Goal: Task Accomplishment & Management: Use online tool/utility

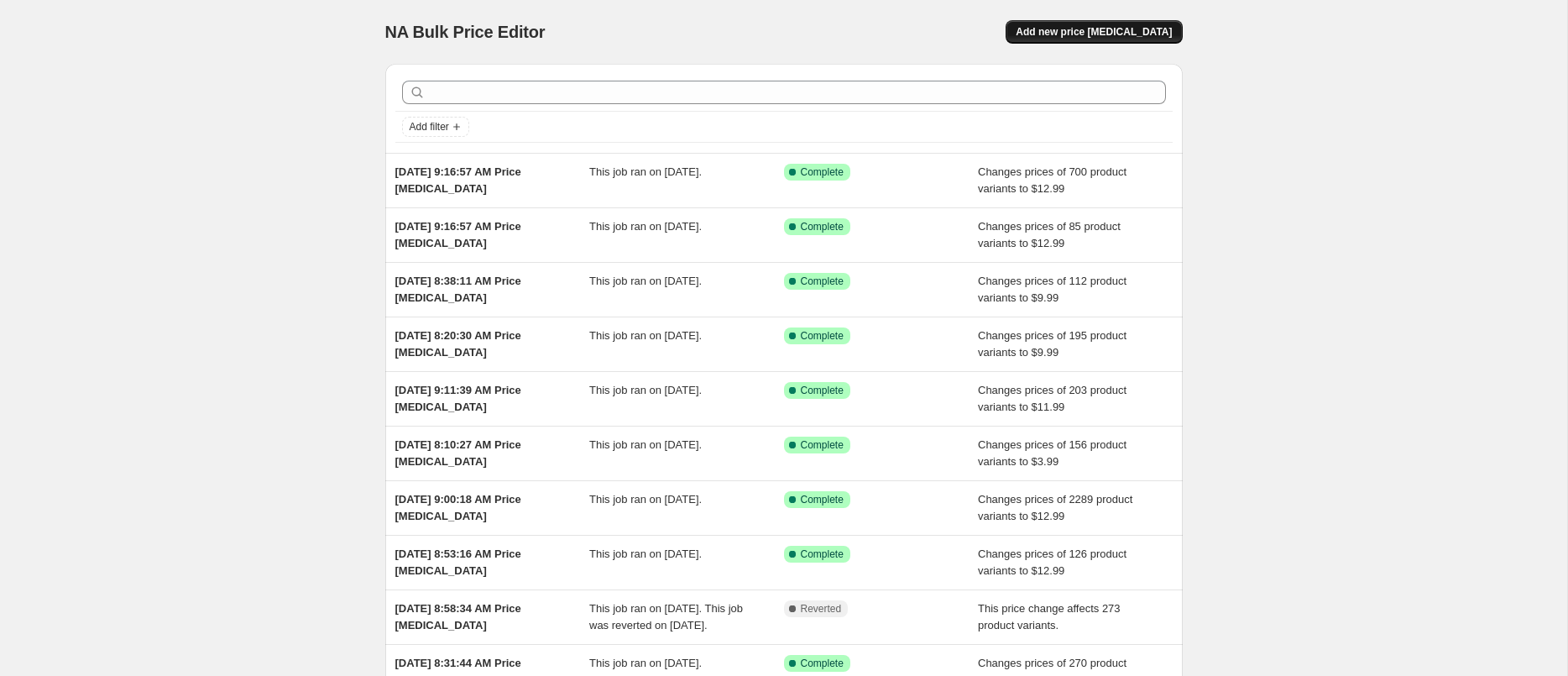
click at [1081, 32] on span "Add new price change job" at bounding box center [1094, 32] width 156 height 13
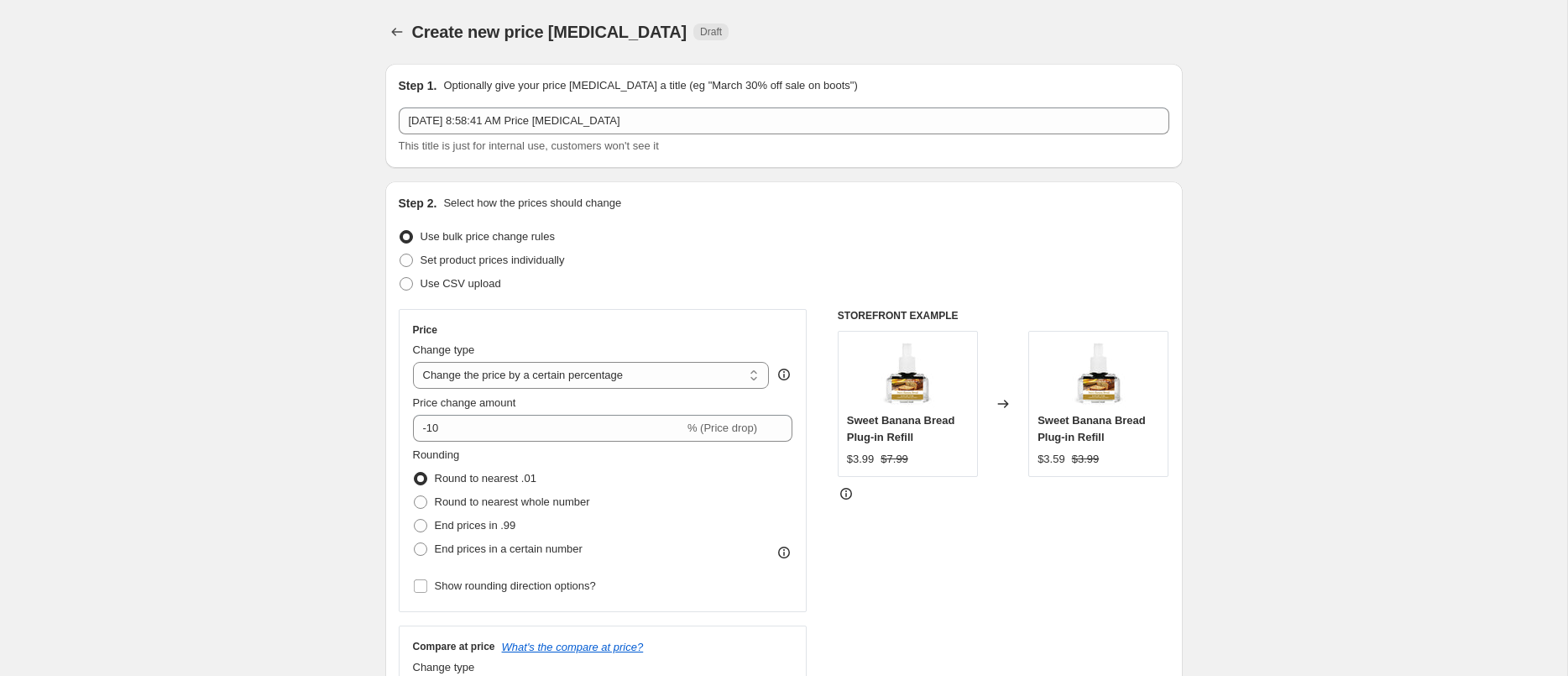
drag, startPoint x: 462, startPoint y: 360, endPoint x: 461, endPoint y: 370, distance: 10.0
click at [462, 360] on div "Change type Change the price to a certain amount Change the price by a certain …" at bounding box center [591, 364] width 357 height 47
click at [461, 371] on select "Change the price to a certain amount Change the price by a certain amount Chang…" at bounding box center [591, 375] width 357 height 27
select select "to"
click at [413, 362] on select "Change the price to a certain amount Change the price by a certain amount Chang…" at bounding box center [591, 375] width 357 height 27
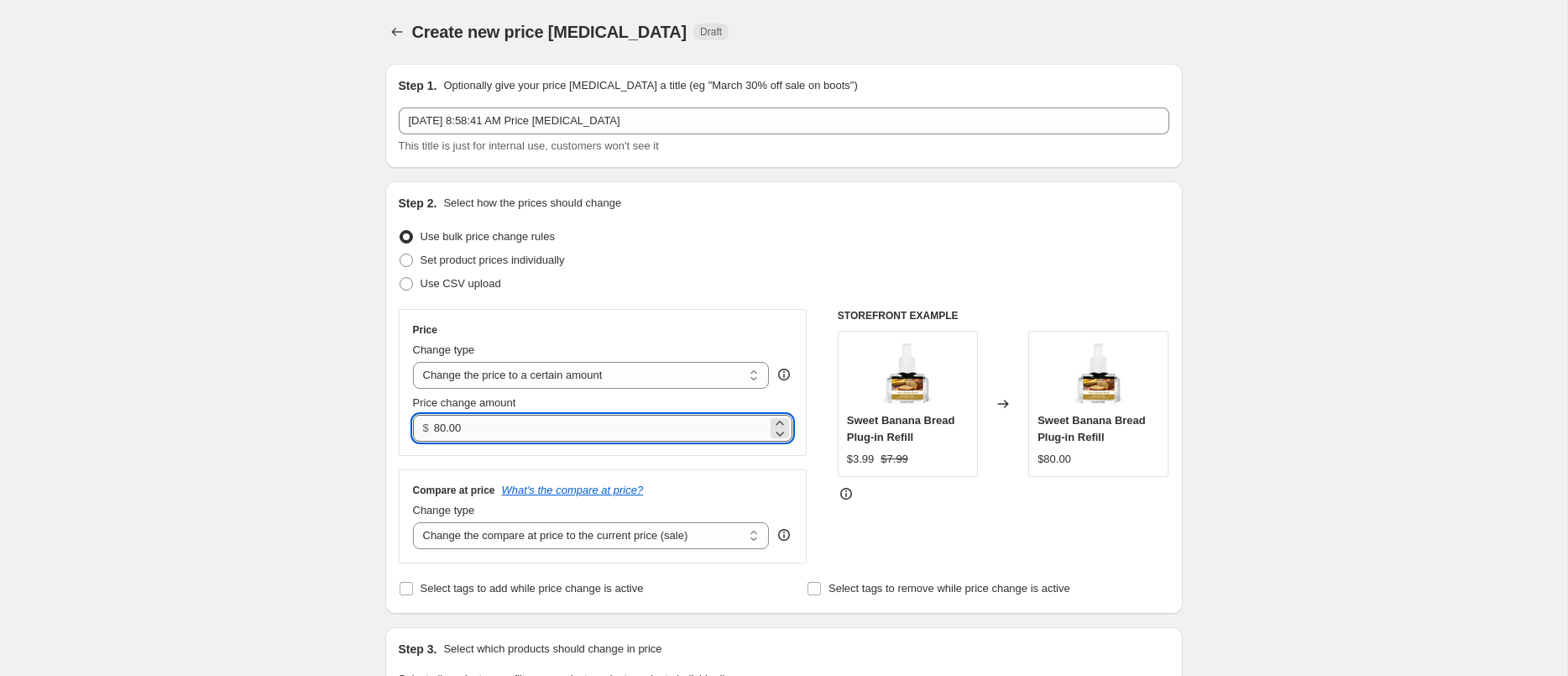
click at [502, 432] on input "80.00" at bounding box center [600, 428] width 333 height 27
click at [500, 441] on input "80.00" at bounding box center [600, 428] width 333 height 27
type input "10.25"
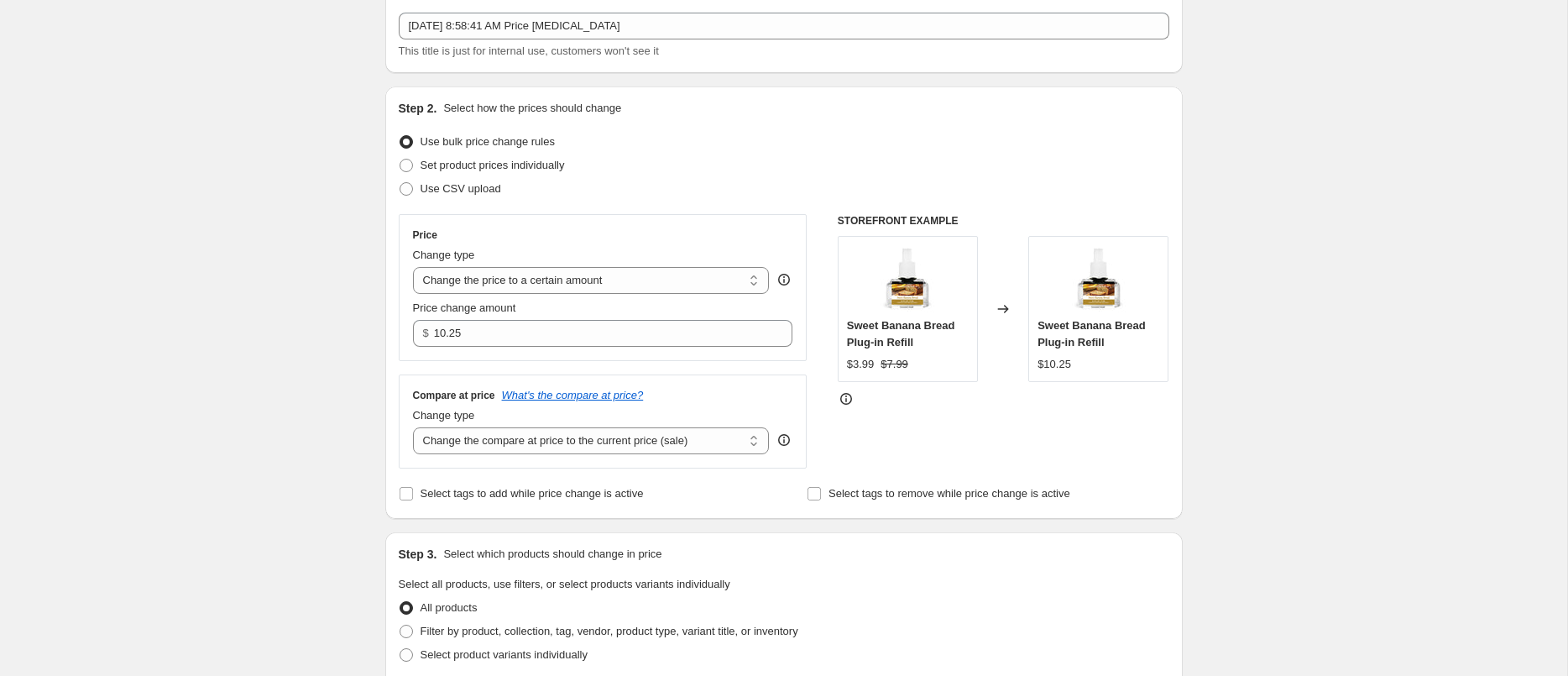
scroll to position [114, 0]
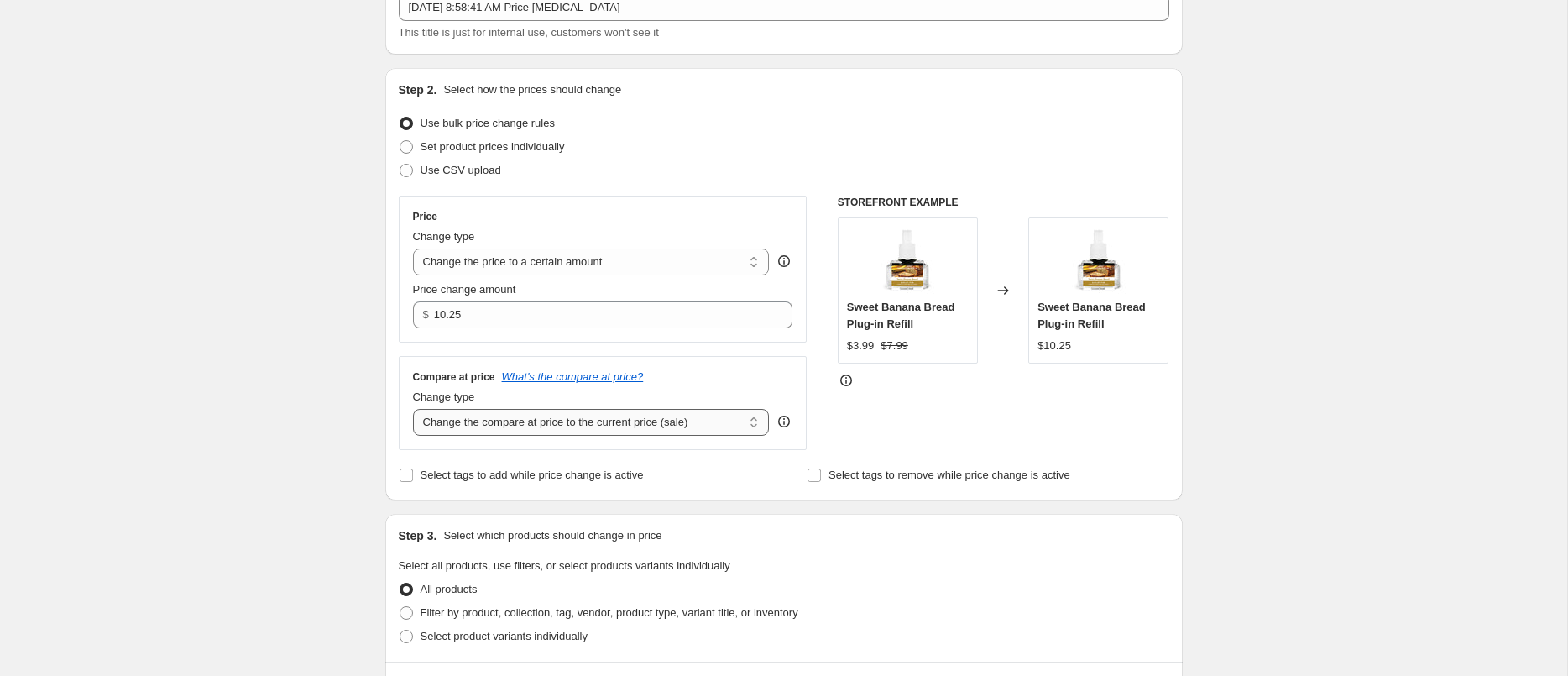
click at [671, 423] on select "Change the compare at price to the current price (sale) Change the compare at p…" at bounding box center [591, 422] width 357 height 27
select select "no_change"
click at [413, 409] on select "Change the compare at price to the current price (sale) Change the compare at p…" at bounding box center [591, 422] width 357 height 27
click at [206, 382] on div "Create new price change job. This page is ready Create new price change job Dra…" at bounding box center [783, 648] width 1567 height 1523
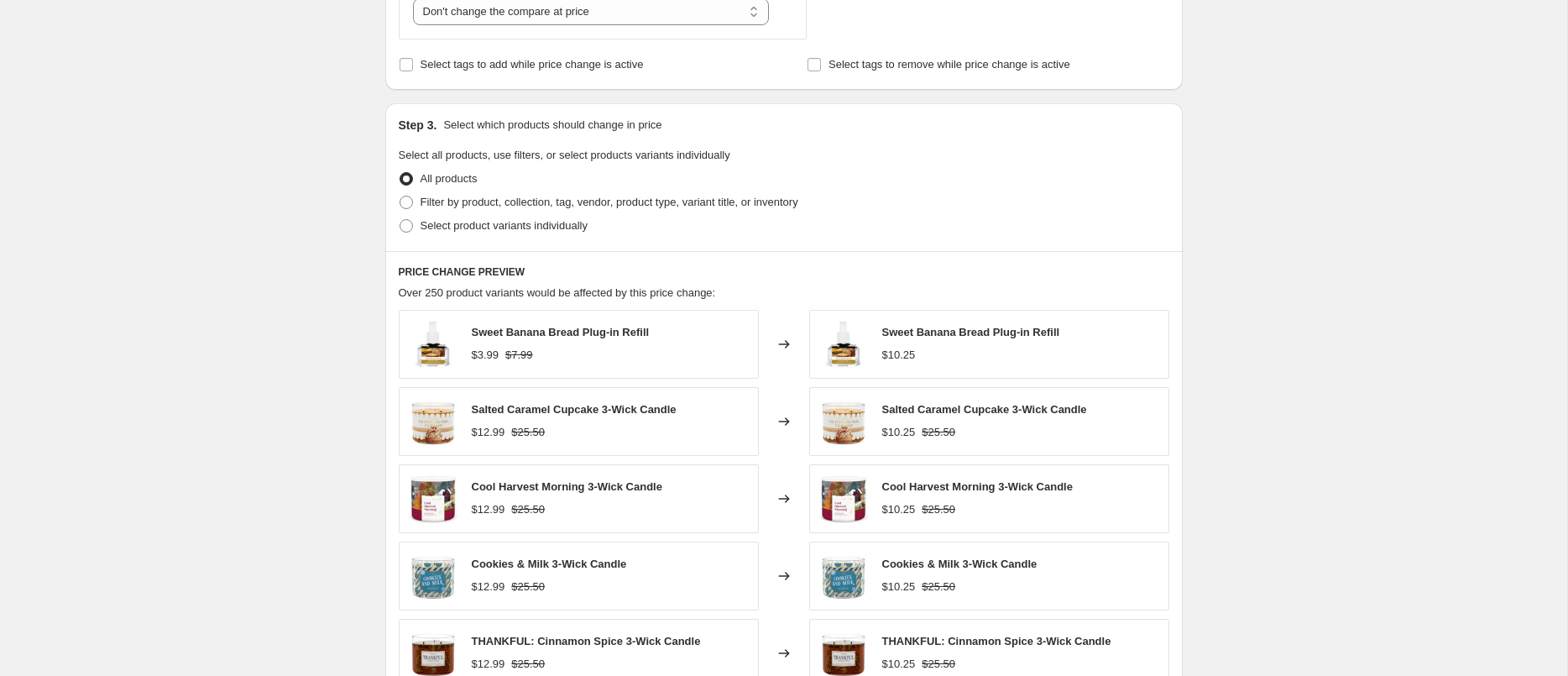
scroll to position [530, 0]
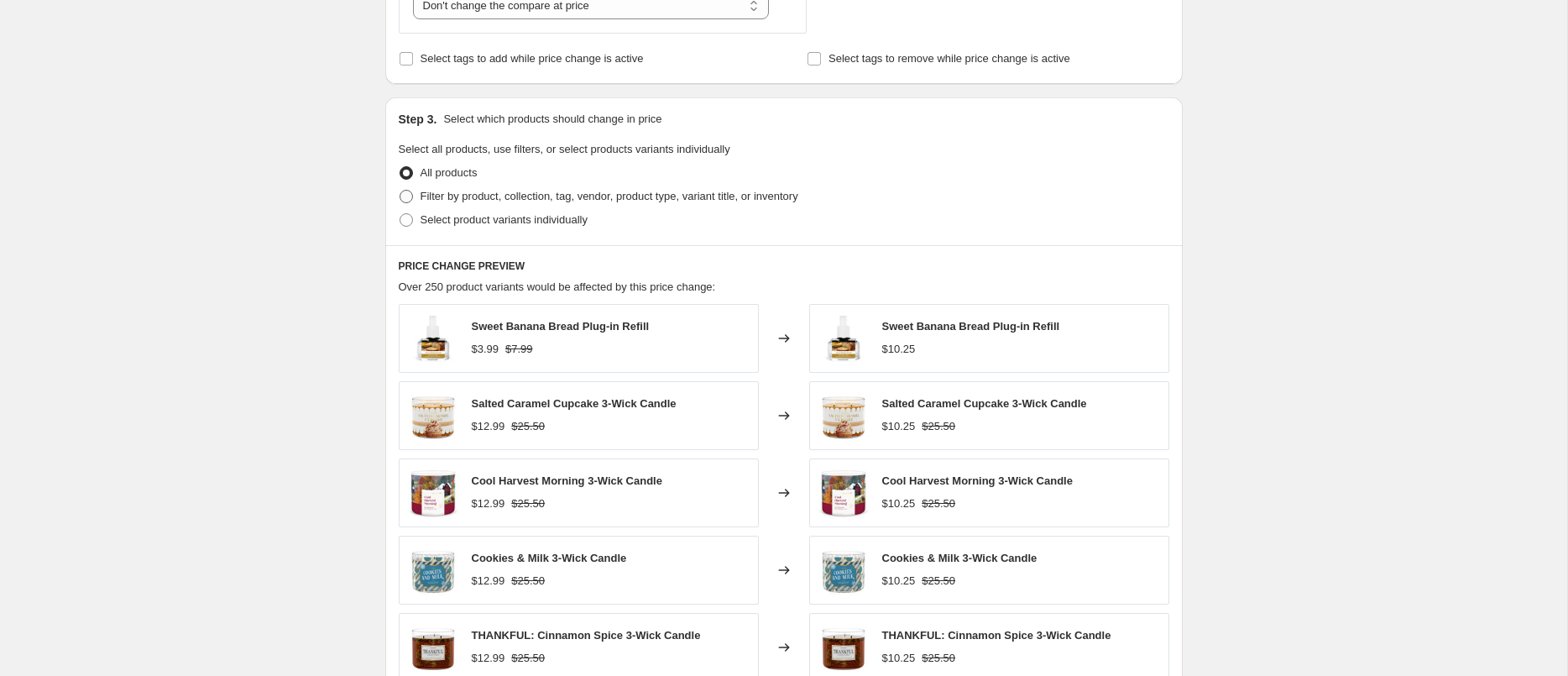
click at [414, 198] on label "Filter by product, collection, tag, vendor, product type, variant title, or inv…" at bounding box center [598, 196] width 399 height 24
click at [400, 191] on input "Filter by product, collection, tag, vendor, product type, variant title, or inv…" at bounding box center [399, 190] width 1 height 1
radio input "true"
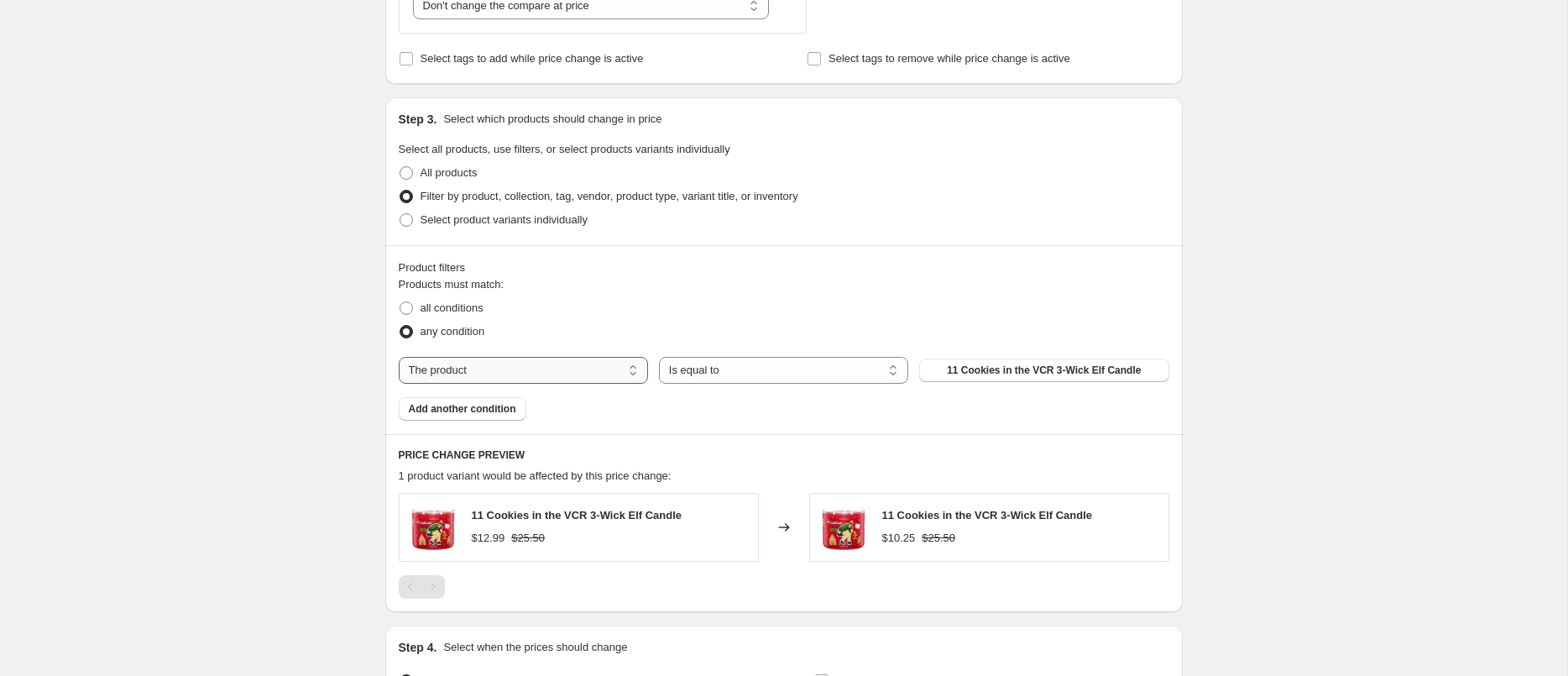
click at [523, 365] on select "The product The product's collection The product's tag The product's vendor The…" at bounding box center [523, 371] width 249 height 27
select select "collection"
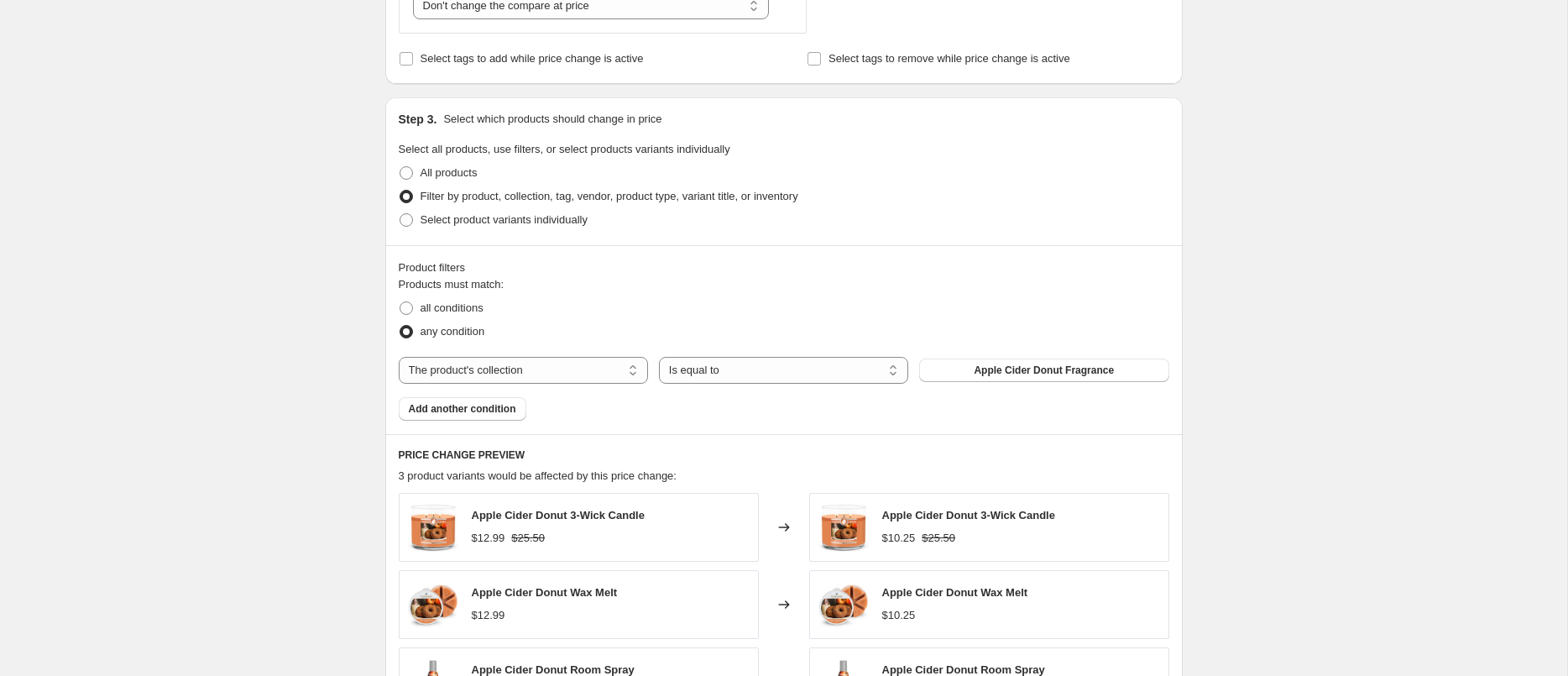
click at [1000, 376] on span "Apple Cider Donut Fragrance" at bounding box center [1044, 370] width 140 height 13
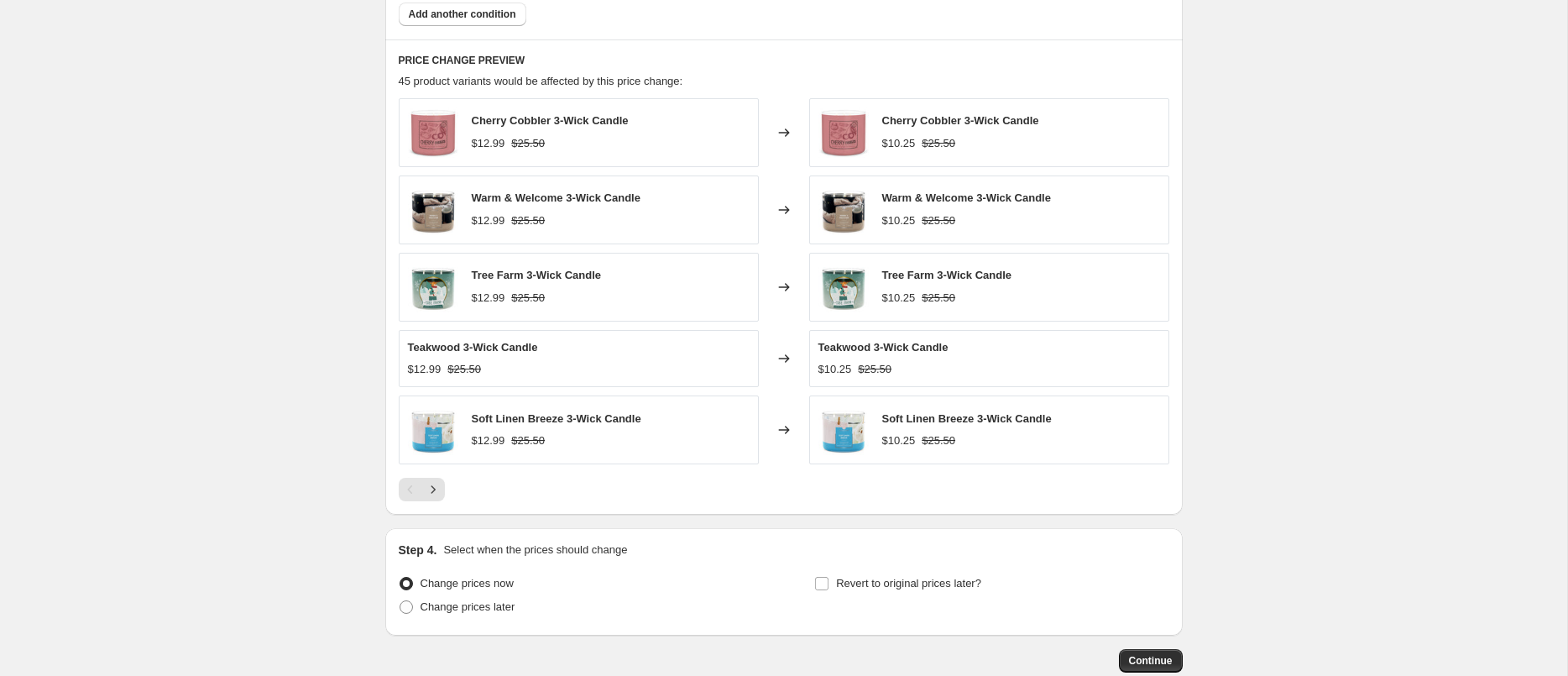
scroll to position [1024, 0]
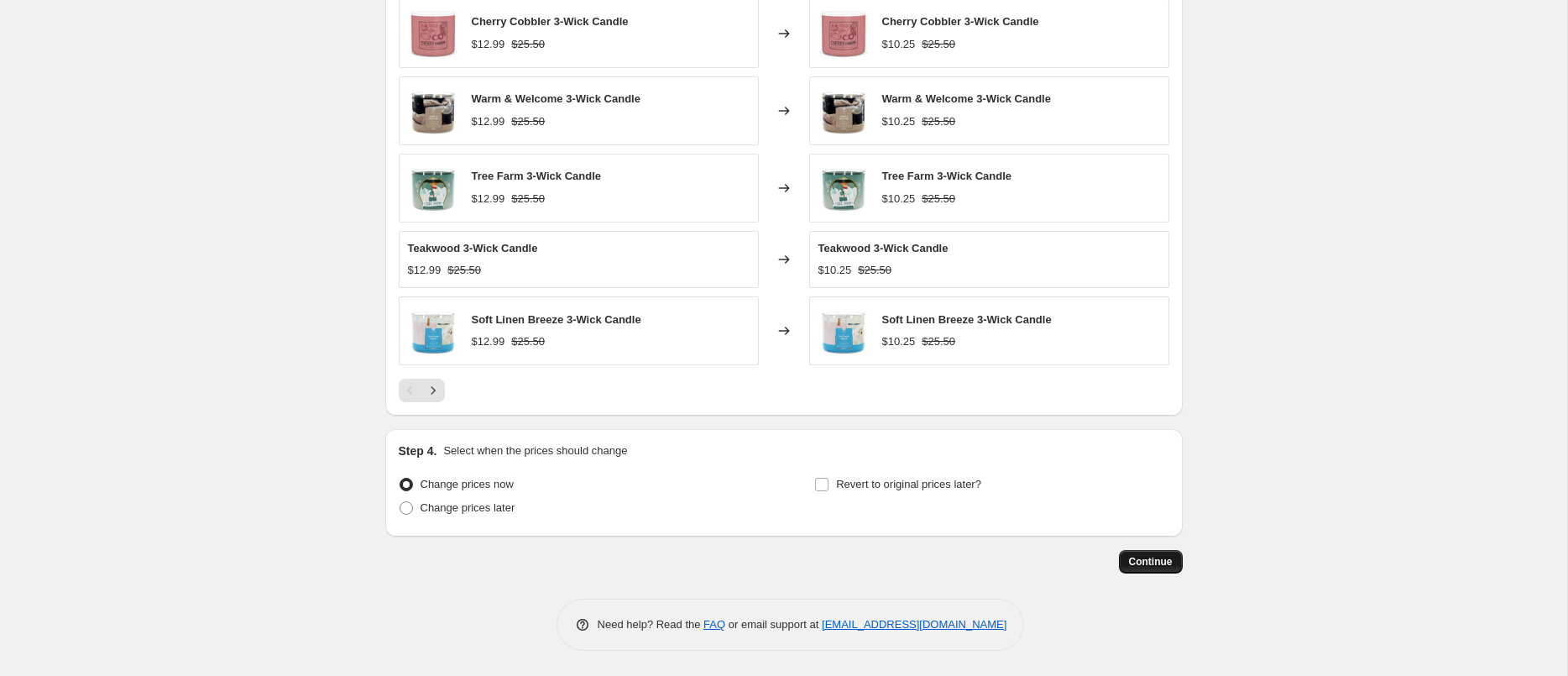
click at [1157, 566] on span "Continue" at bounding box center [1151, 562] width 44 height 13
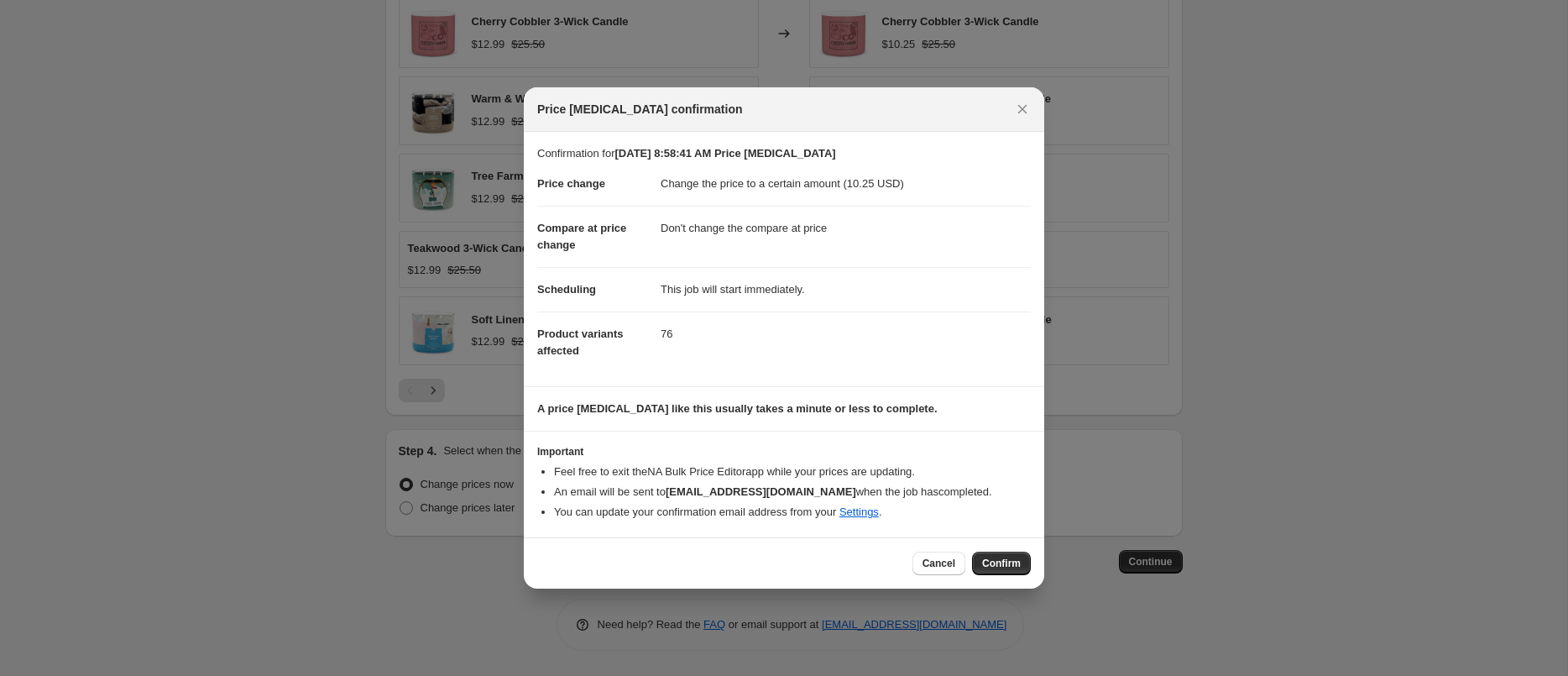
drag, startPoint x: 1007, startPoint y: 559, endPoint x: 906, endPoint y: 393, distance: 194.3
click at [907, 383] on div "Price change job confirmation Confirmation for Sep 26, 2025, 8:58:41 AM Price c…" at bounding box center [784, 338] width 521 height 502
click at [1024, 117] on icon "Close" at bounding box center [1022, 108] width 17 height 17
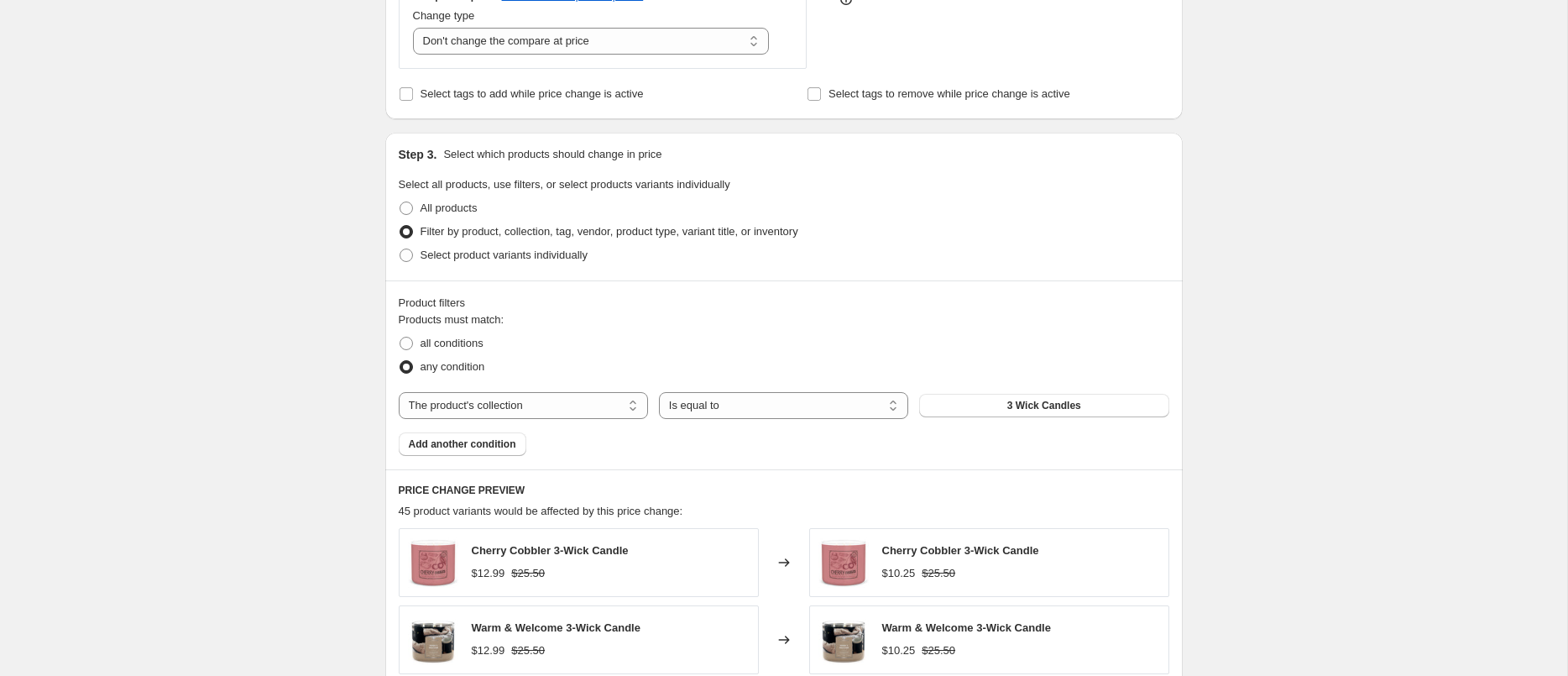
scroll to position [341, 0]
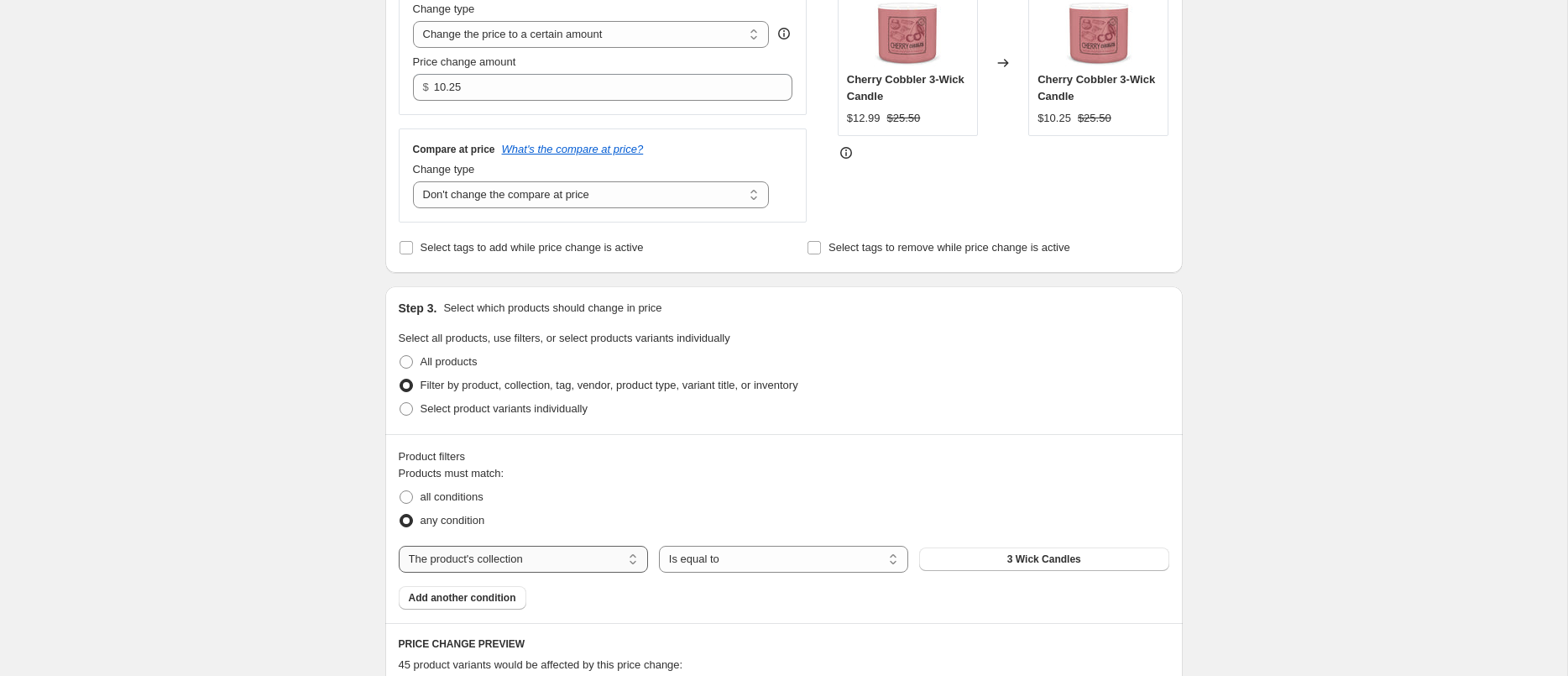
click at [538, 558] on select "The product The product's collection The product's tag The product's vendor The…" at bounding box center [523, 559] width 249 height 27
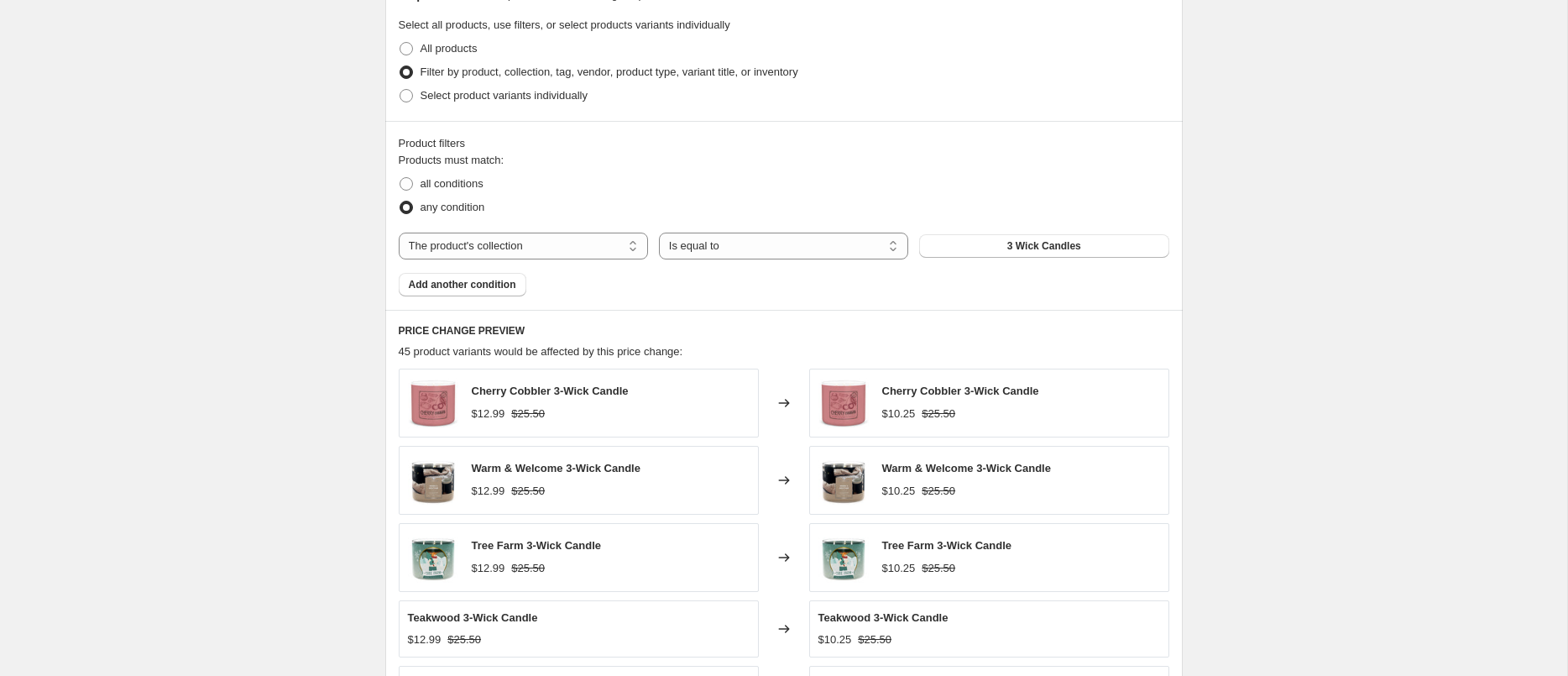
scroll to position [587, 0]
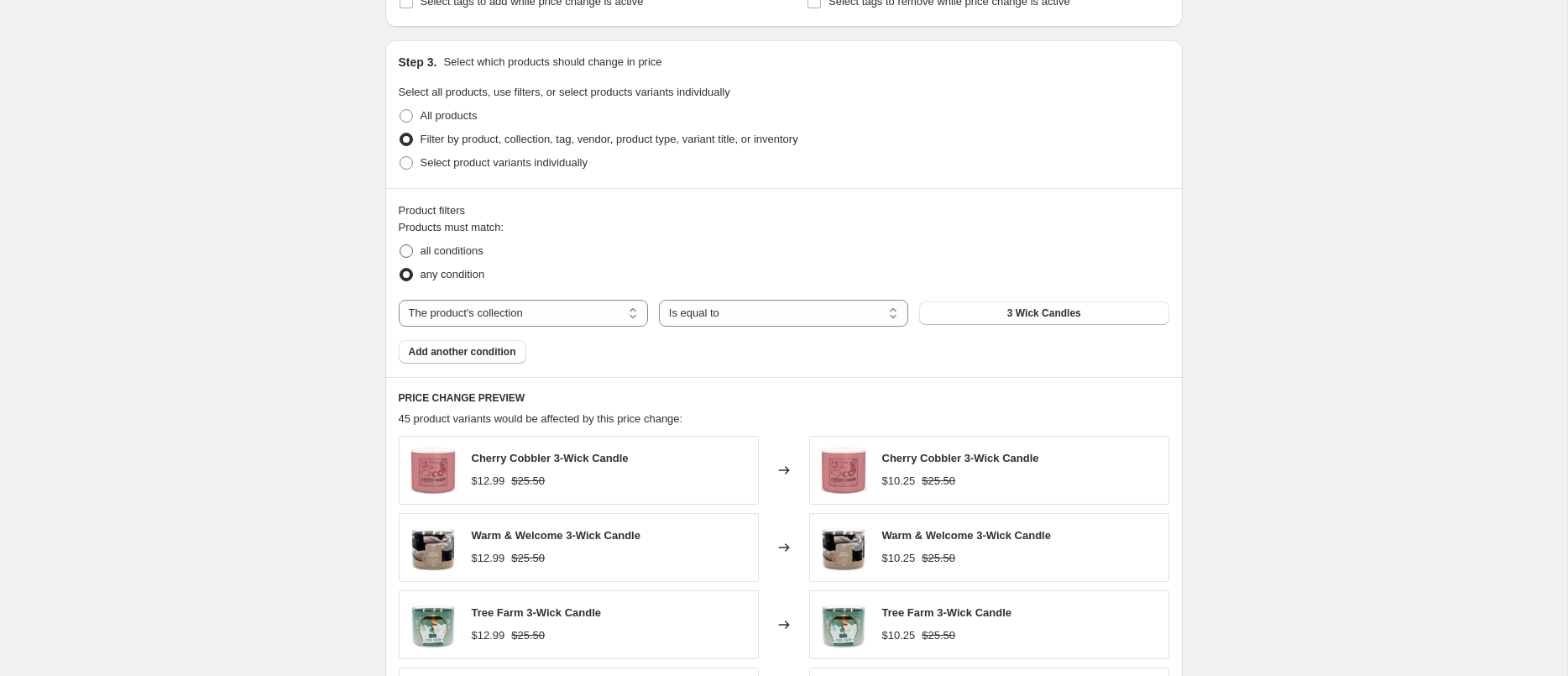
click at [412, 245] on span at bounding box center [406, 251] width 13 height 13
click at [400, 245] on input "all conditions" at bounding box center [399, 245] width 1 height 1
radio input "true"
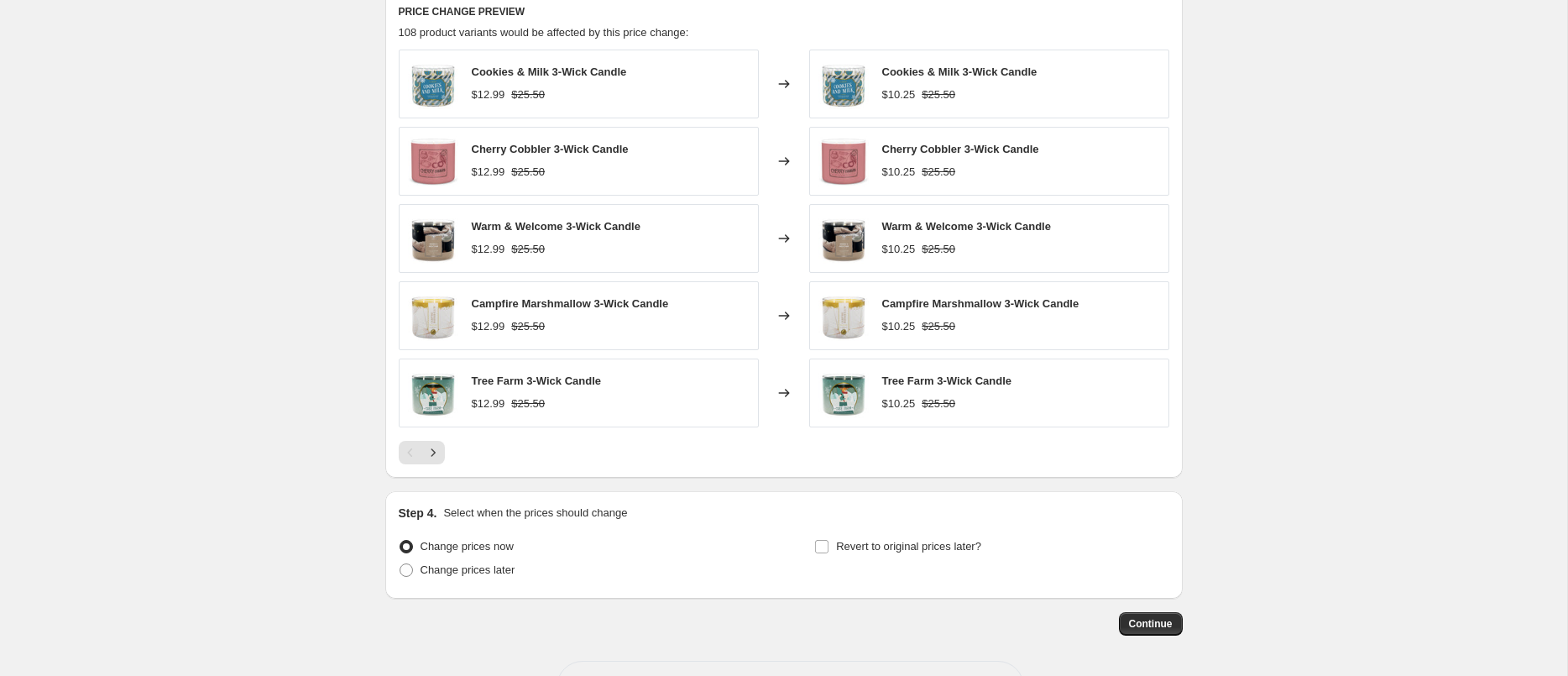
scroll to position [1034, 0]
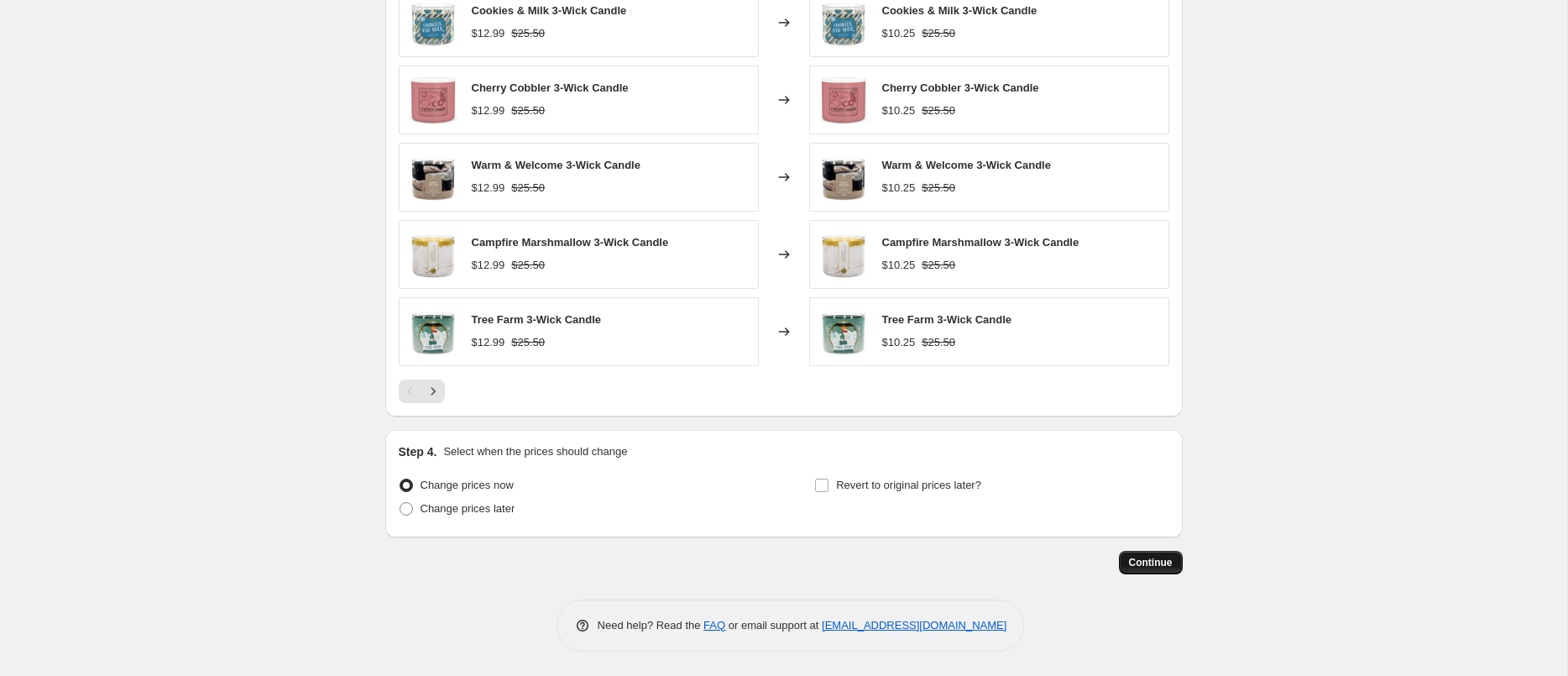
click at [1162, 562] on span "Continue" at bounding box center [1151, 562] width 44 height 13
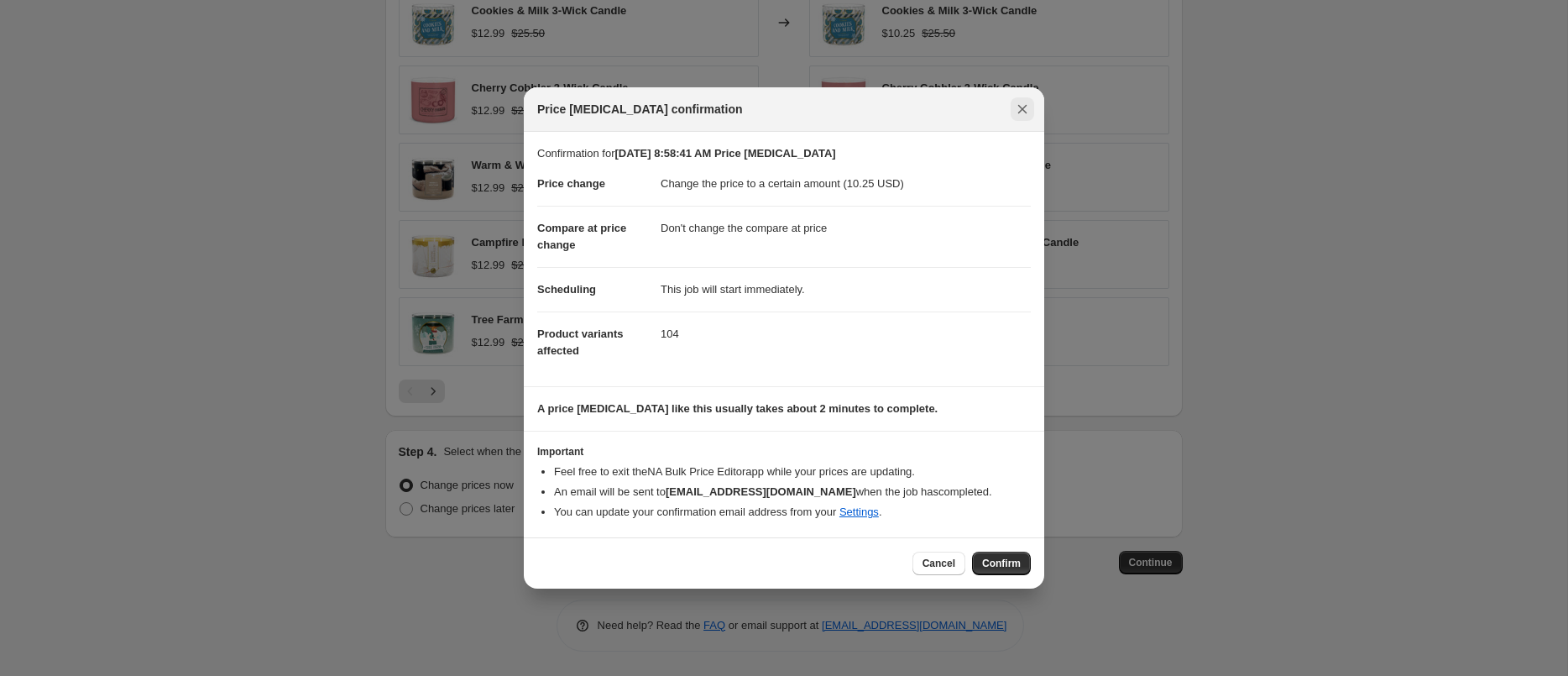
click at [1018, 109] on icon "Close" at bounding box center [1022, 108] width 17 height 17
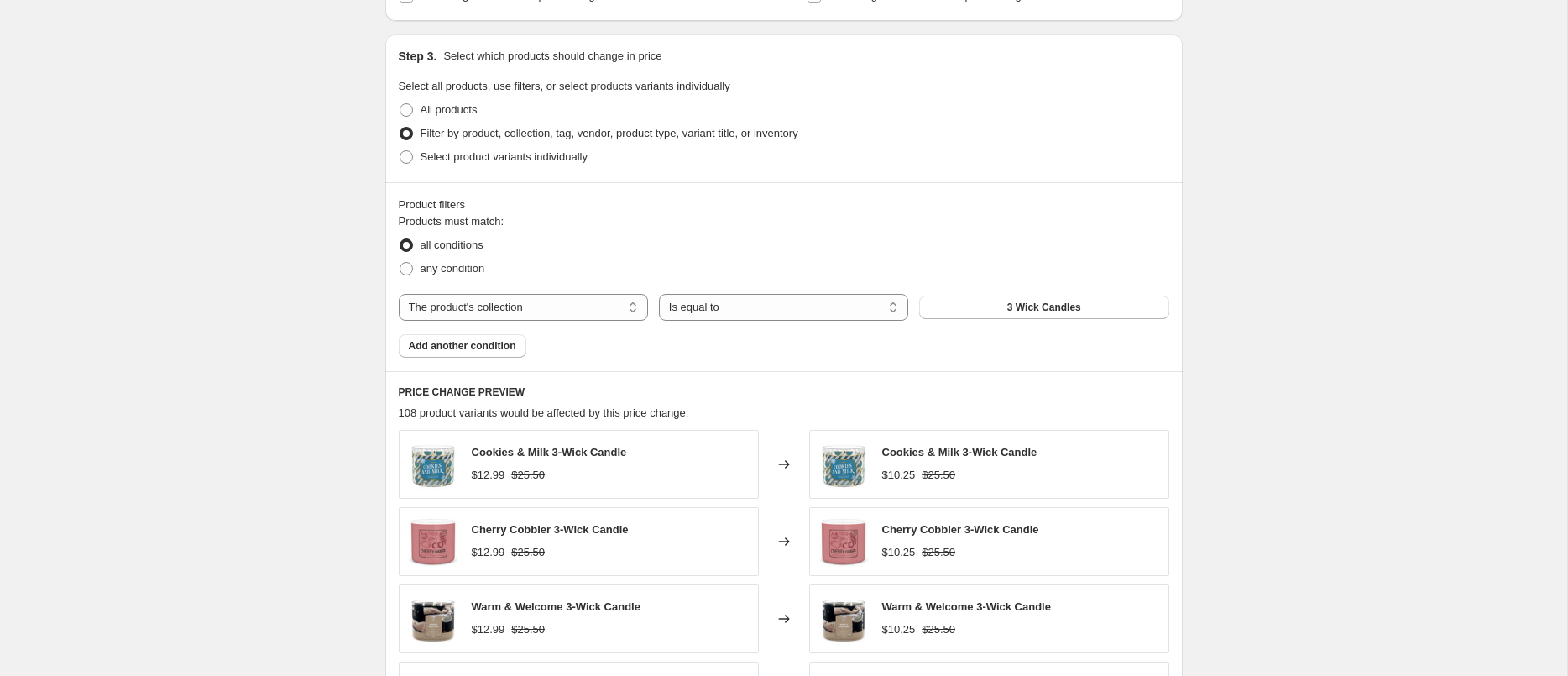
scroll to position [520, 0]
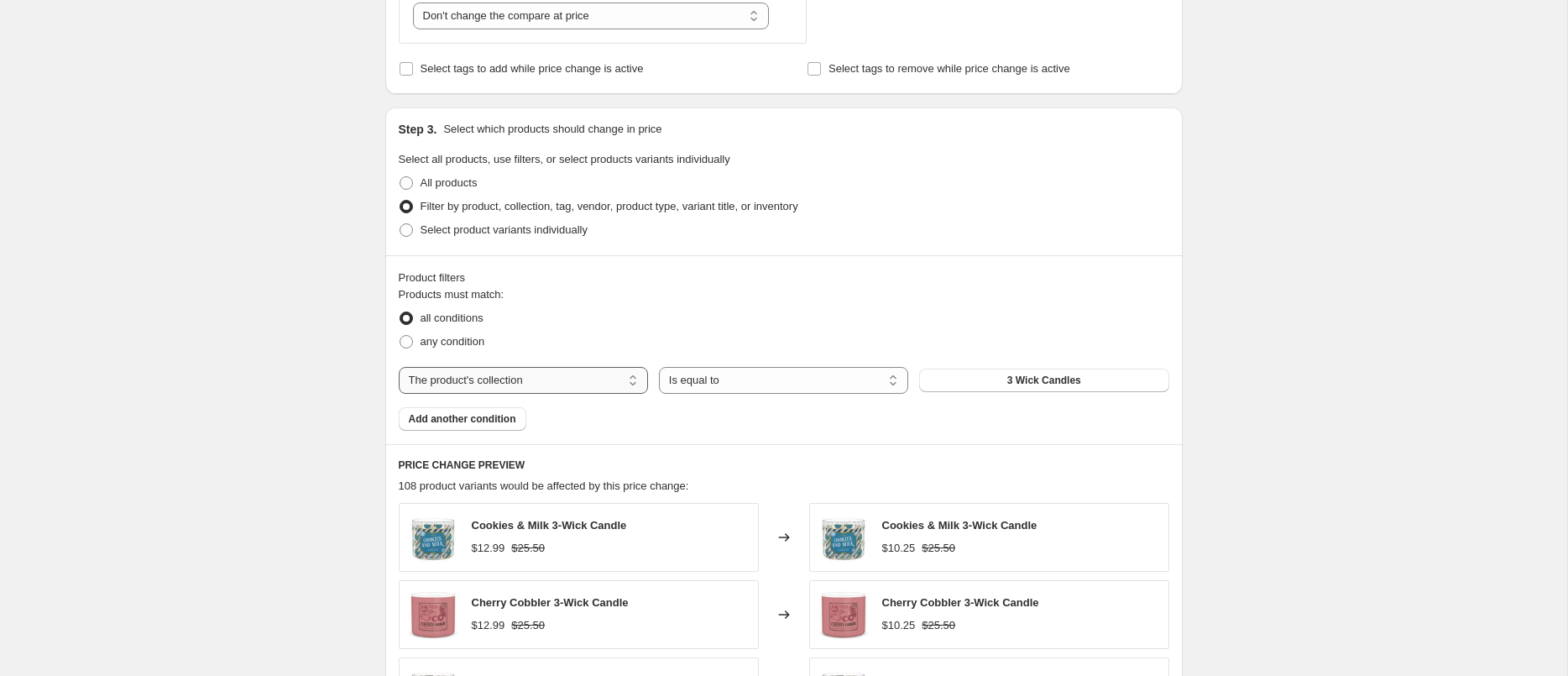
click at [561, 393] on select "The product The product's collection The product's tag The product's vendor The…" at bounding box center [523, 380] width 249 height 27
select select "product_type"
click at [513, 417] on span "Add another condition" at bounding box center [463, 418] width 107 height 13
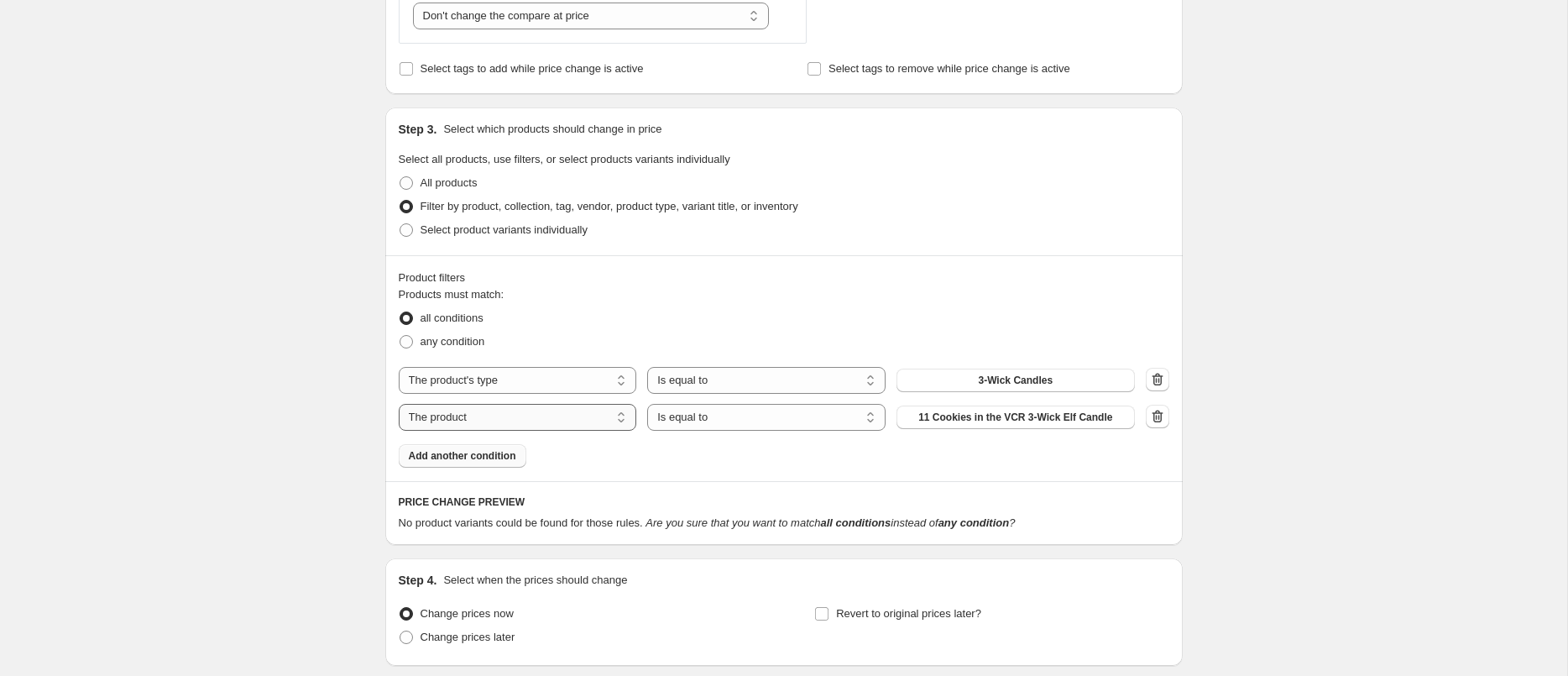
click at [522, 418] on select "The product The product's collection The product's tag The product's vendor The…" at bounding box center [517, 417] width 238 height 27
select select "product_status"
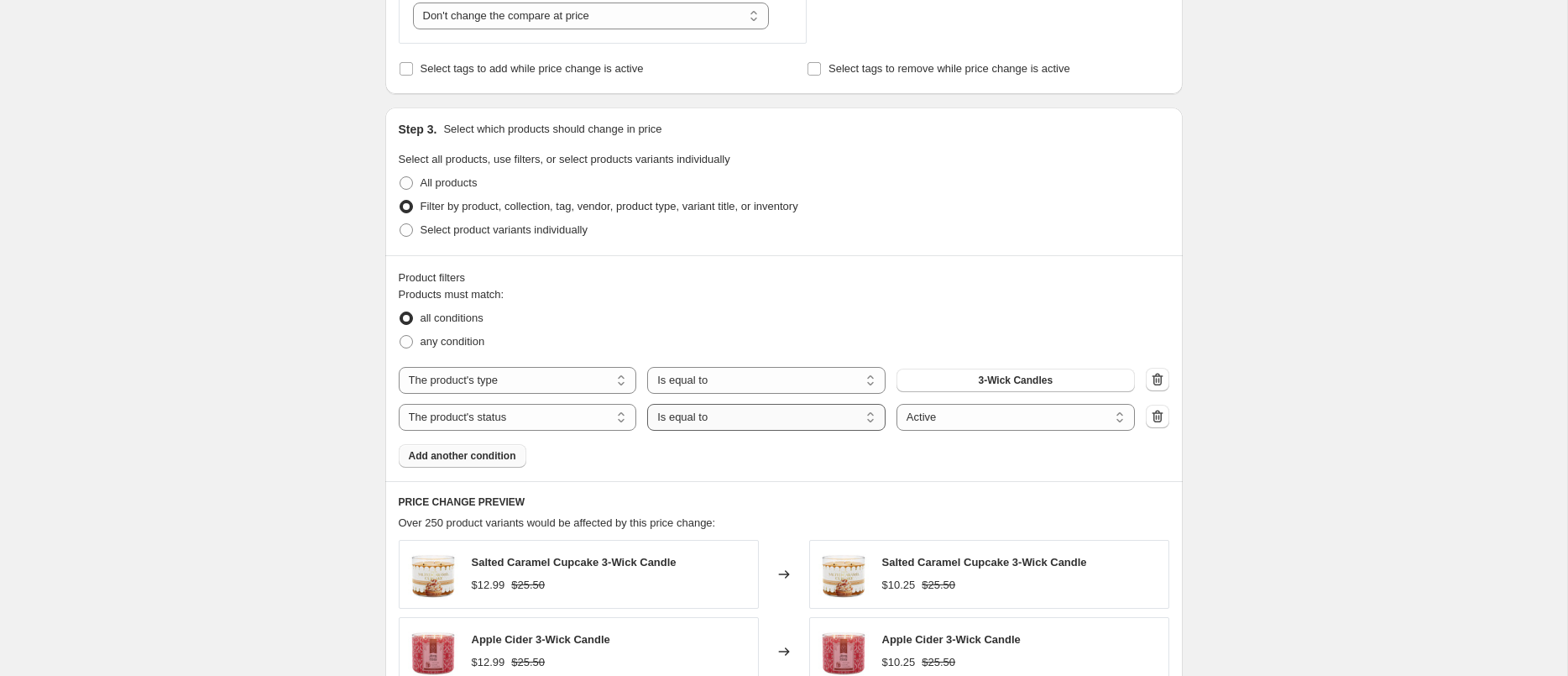
click at [766, 419] on select "Is equal to Is not equal to" at bounding box center [766, 417] width 238 height 27
click at [1233, 341] on div "Create new price change job. This page is ready Create new price change job Dra…" at bounding box center [783, 354] width 1567 height 1749
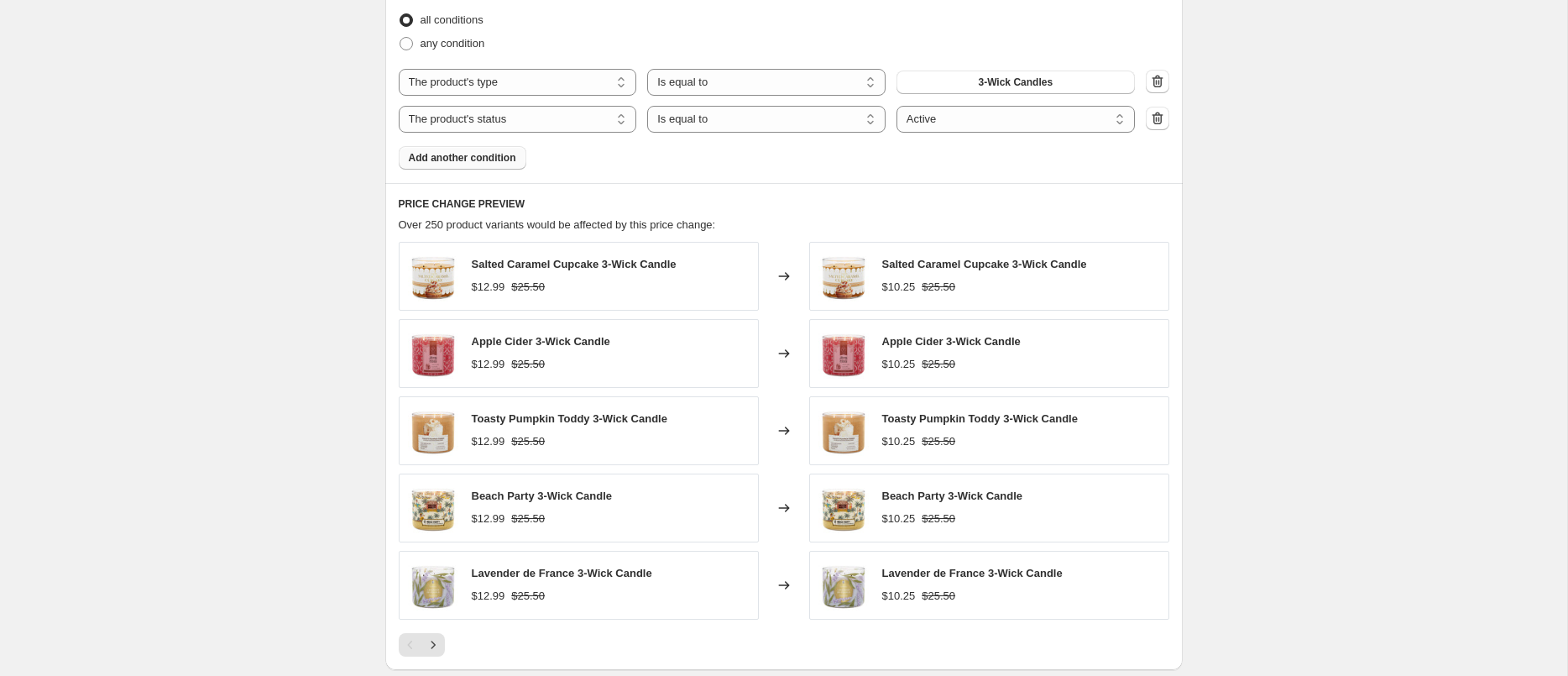
scroll to position [1071, 0]
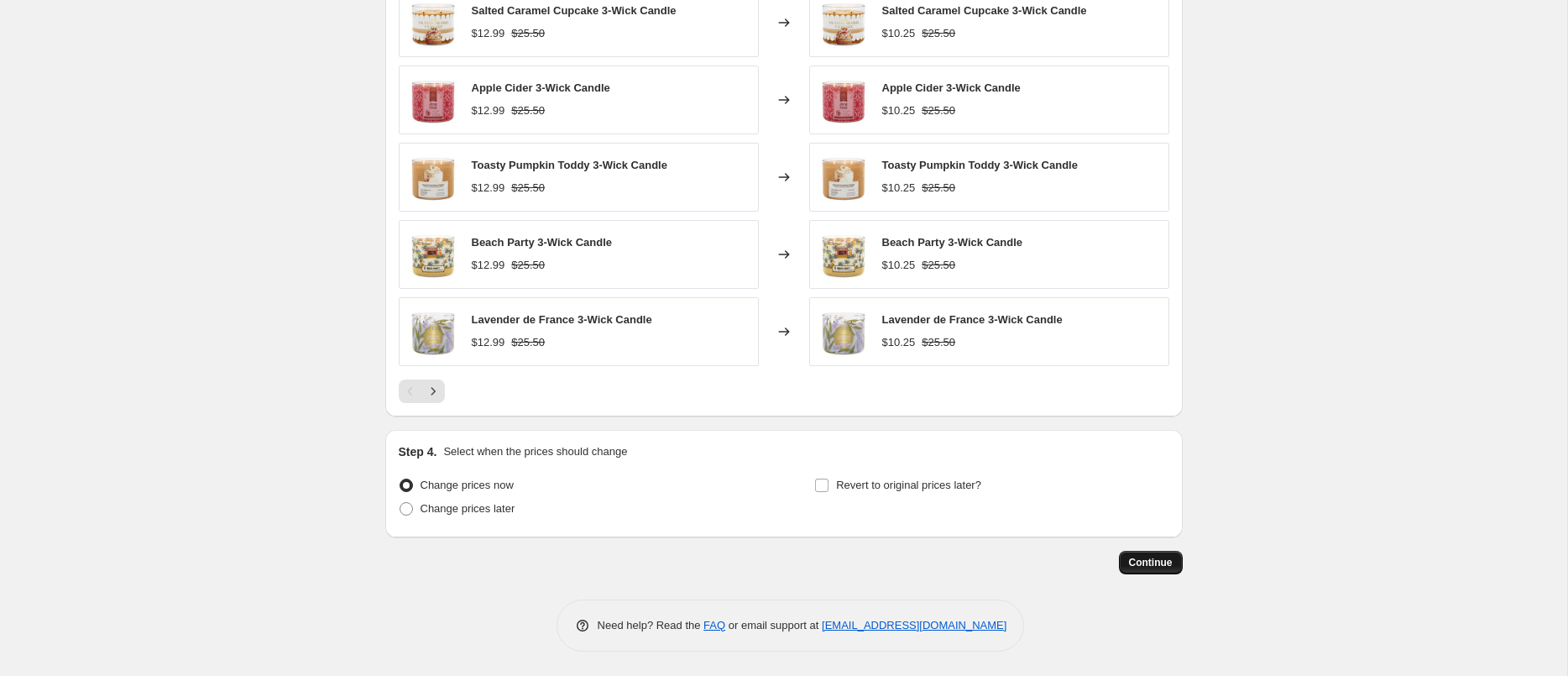
click at [1141, 557] on span "Continue" at bounding box center [1151, 562] width 44 height 13
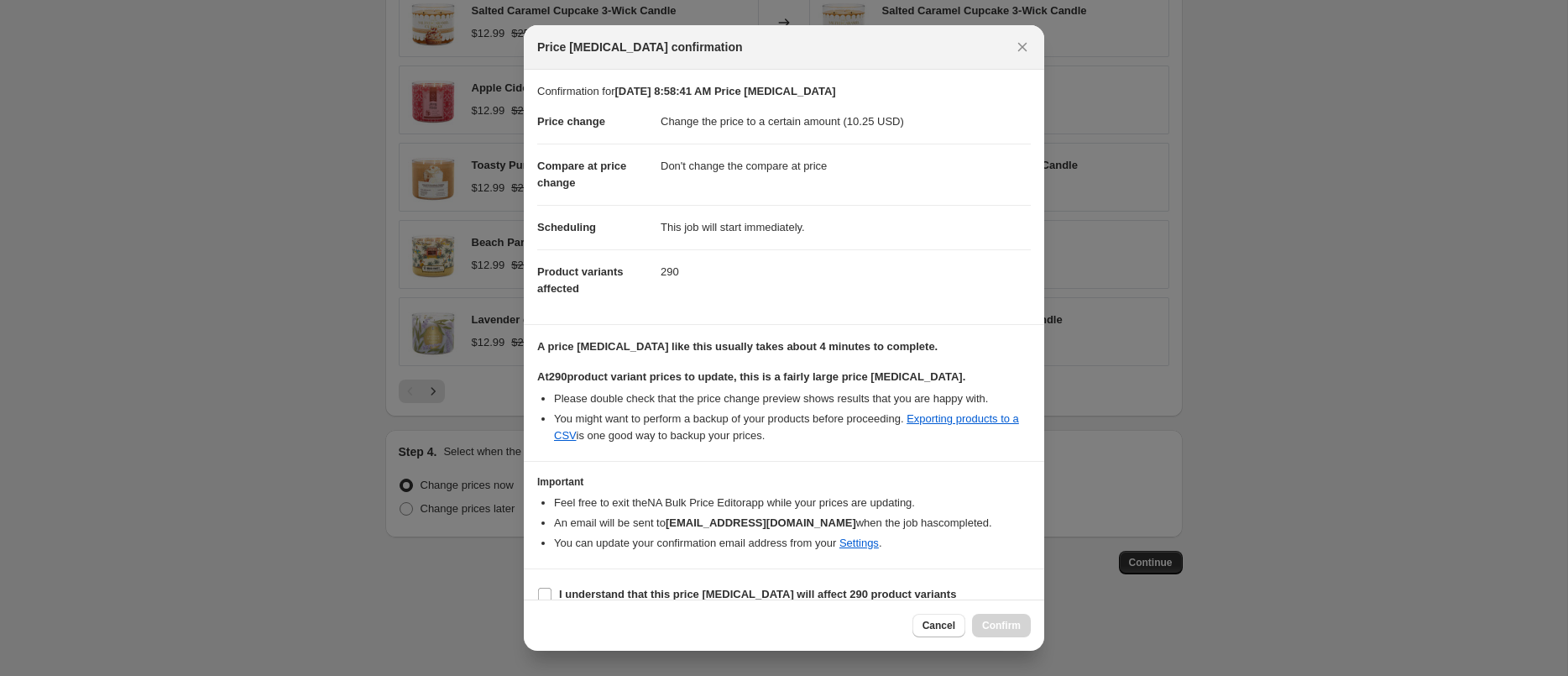
scroll to position [20, 0]
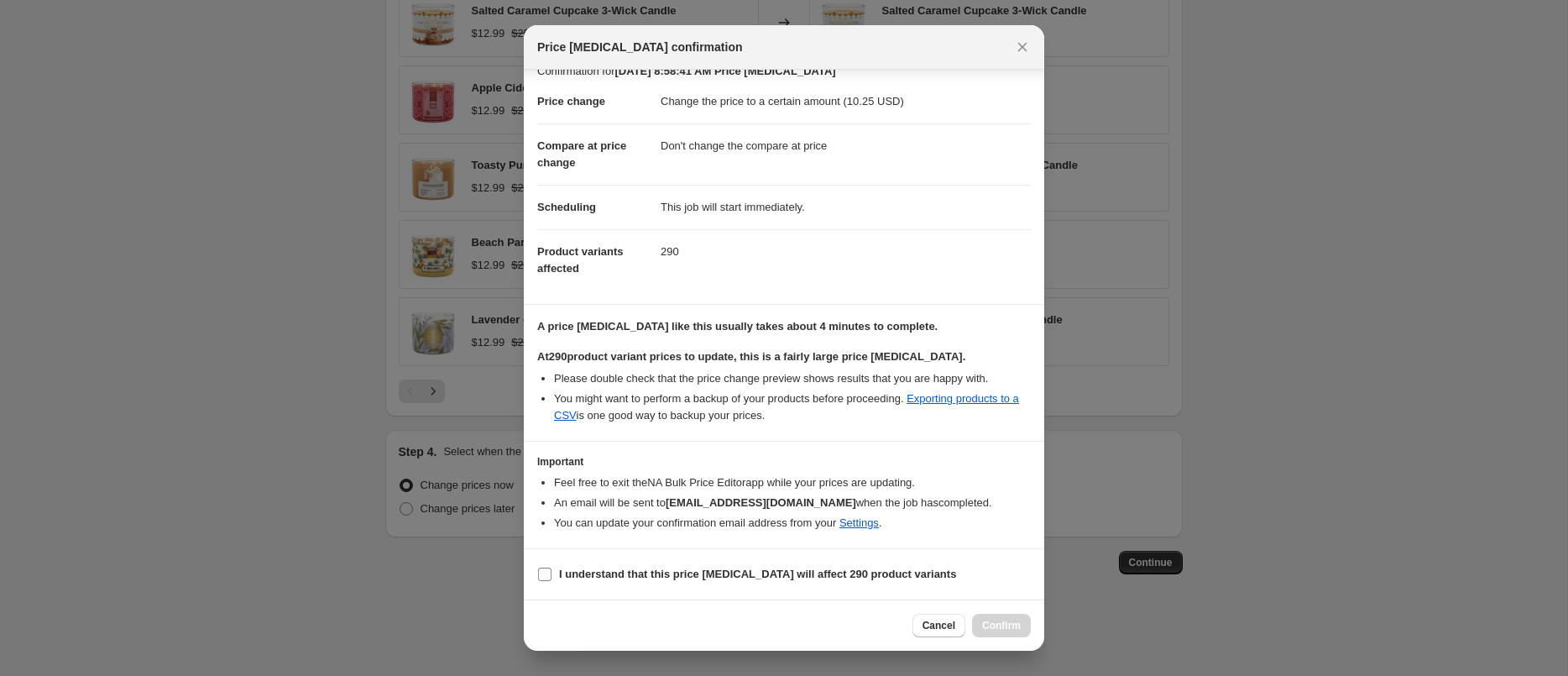
click at [578, 567] on span "I understand that this price change job will affect 290 product variants" at bounding box center [757, 574] width 397 height 17
click at [552, 568] on input "I understand that this price change job will affect 290 product variants" at bounding box center [545, 574] width 13 height 13
checkbox input "true"
drag, startPoint x: 1006, startPoint y: 630, endPoint x: 531, endPoint y: -237, distance: 988.6
click at [531, 0] on html "Home Settings Plans Skip to content Create new price change job. This page is r…" at bounding box center [784, 338] width 1568 height 676
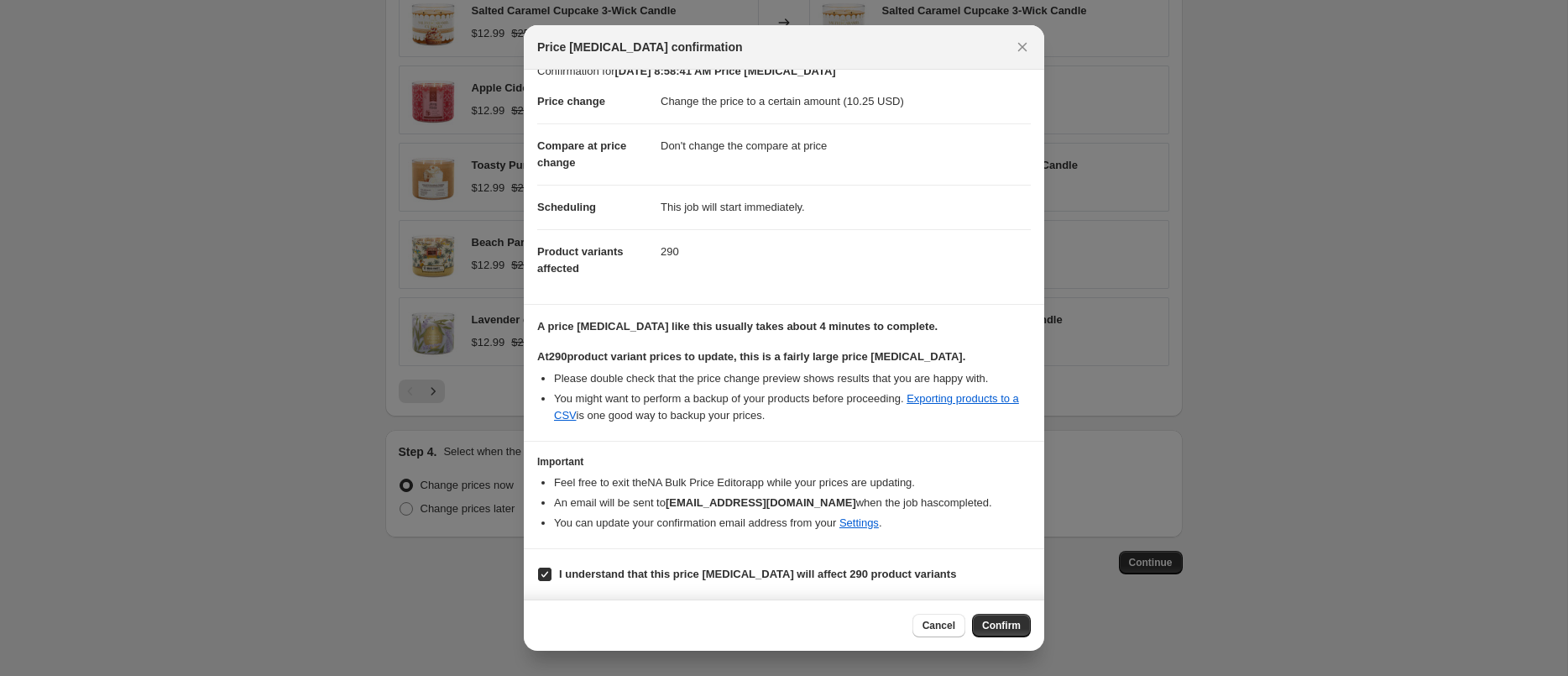
scroll to position [0, 0]
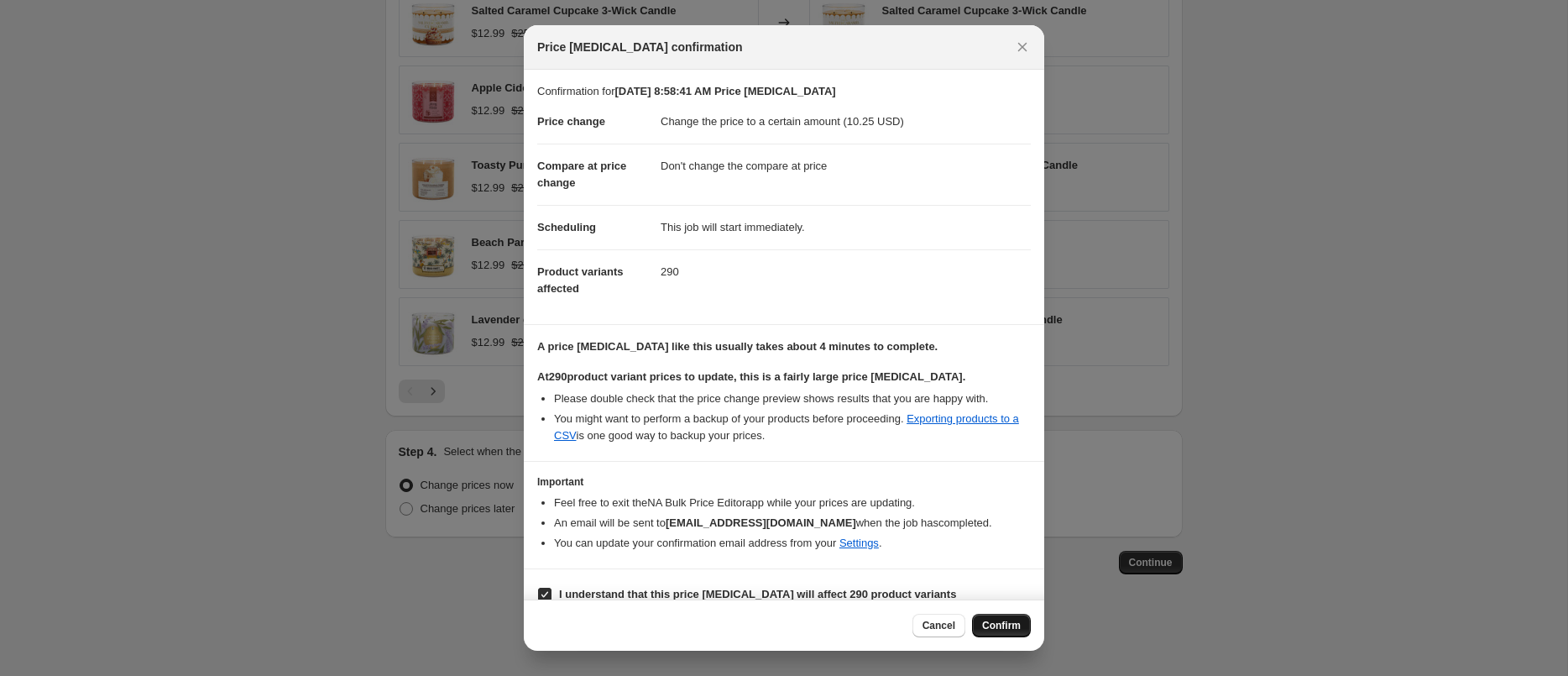
click at [992, 631] on span "Confirm" at bounding box center [1001, 625] width 39 height 13
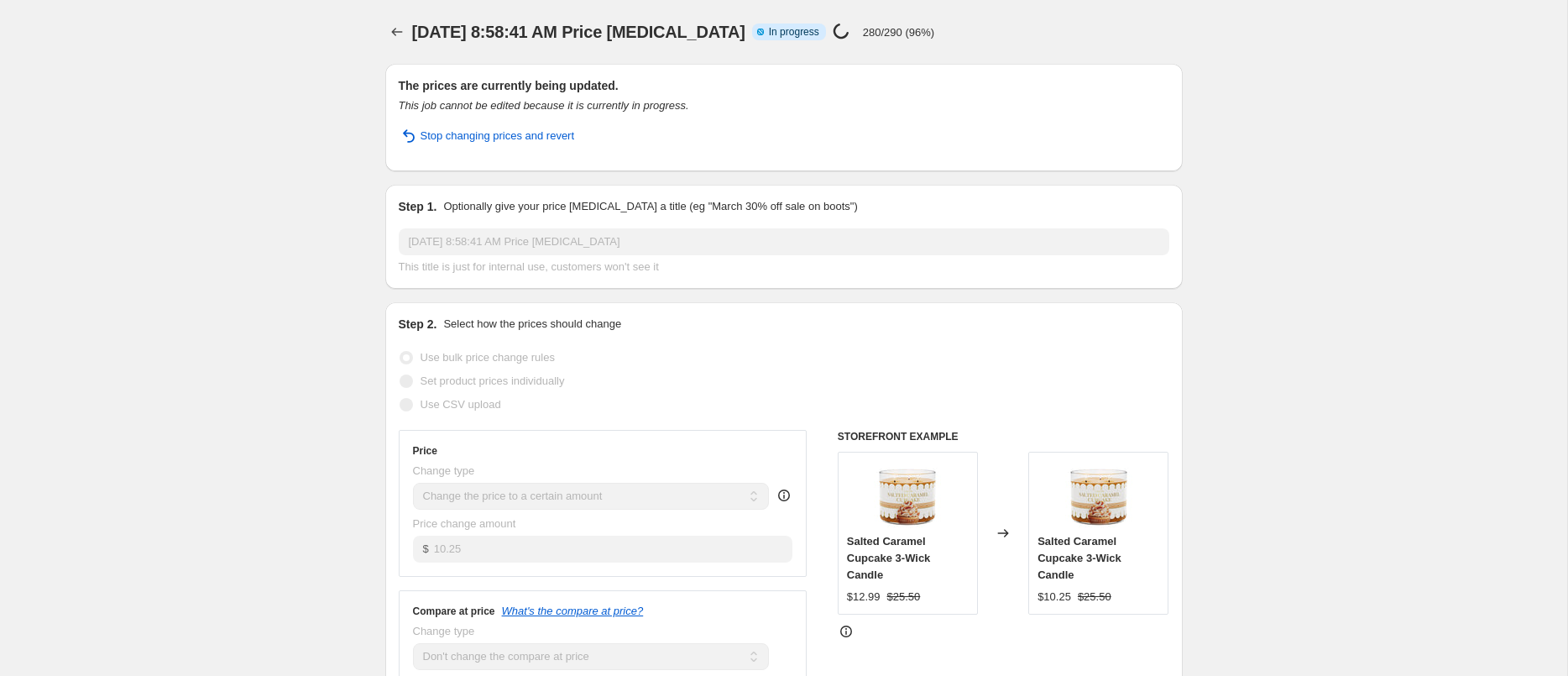
select select "no_change"
select select "product_type"
select select "product_status"
